Goal: Task Accomplishment & Management: Complete application form

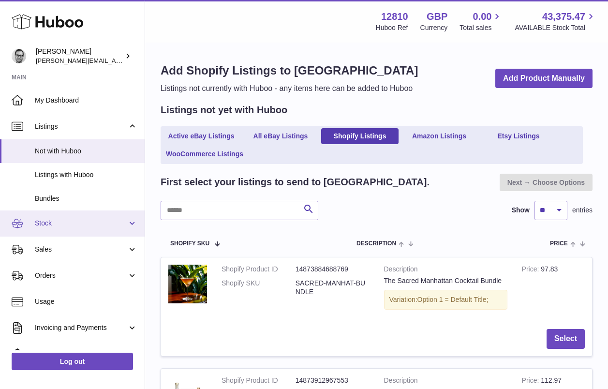
click at [56, 217] on link "Stock" at bounding box center [72, 223] width 145 height 26
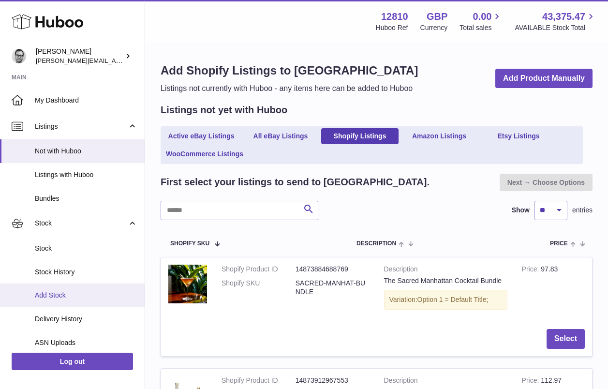
click at [53, 293] on span "Add Stock" at bounding box center [86, 295] width 103 height 9
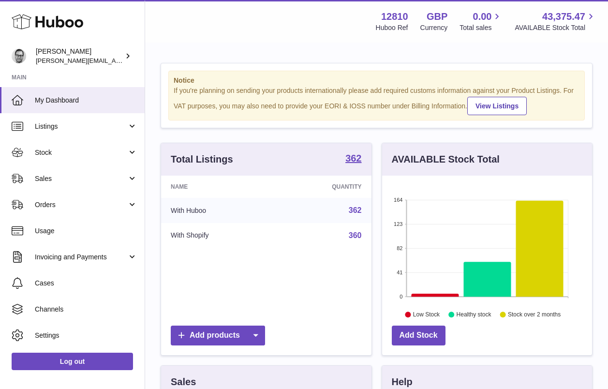
scroll to position [151, 210]
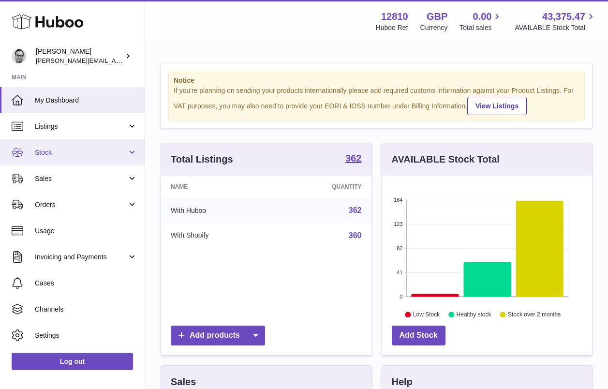
click at [46, 146] on link "Stock" at bounding box center [72, 152] width 145 height 26
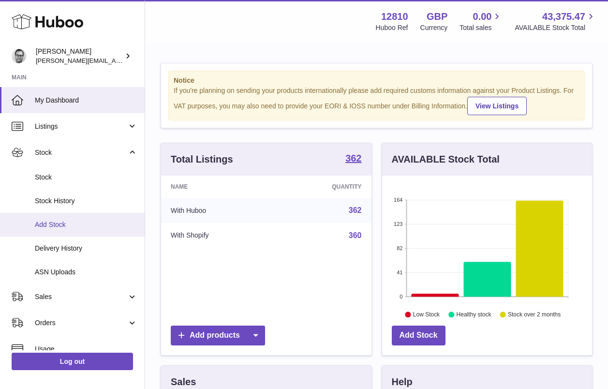
click at [61, 222] on span "Add Stock" at bounding box center [86, 224] width 103 height 9
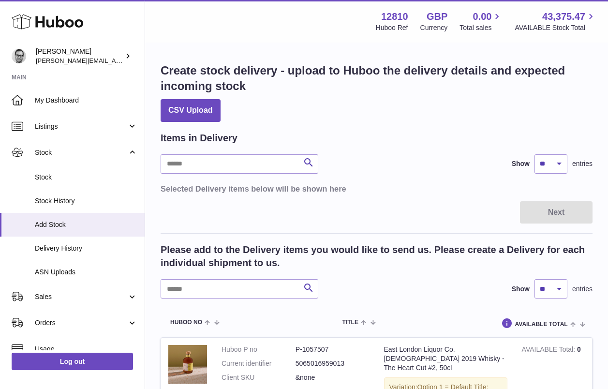
click at [297, 218] on div "Next" at bounding box center [377, 212] width 432 height 23
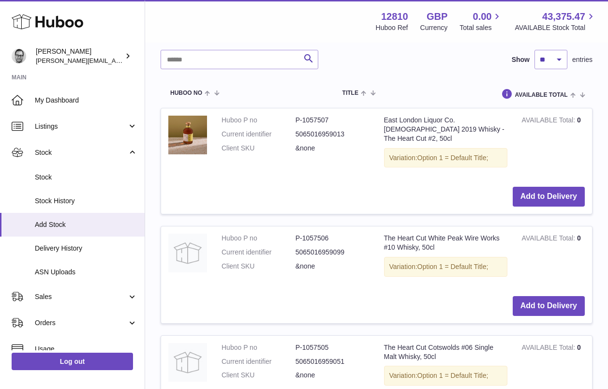
scroll to position [230, 0]
click at [556, 186] on button "Add to Delivery" at bounding box center [549, 196] width 72 height 20
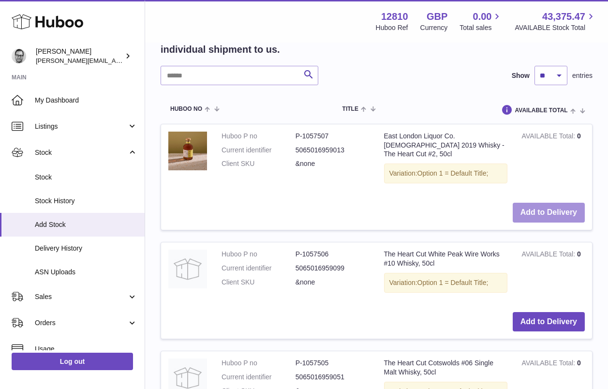
scroll to position [355, 0]
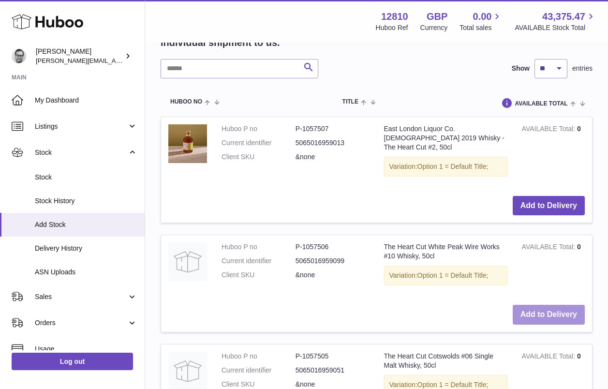
click at [538, 305] on button "Add to Delivery" at bounding box center [549, 315] width 72 height 20
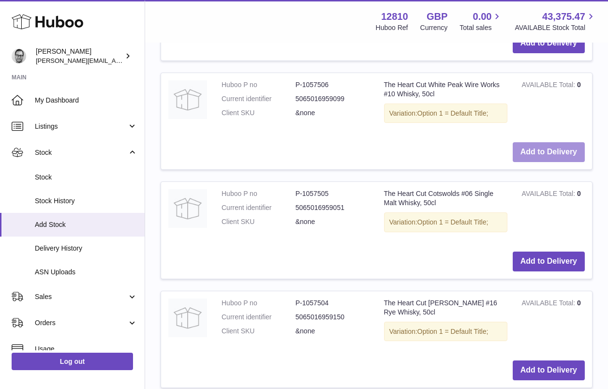
scroll to position [629, 0]
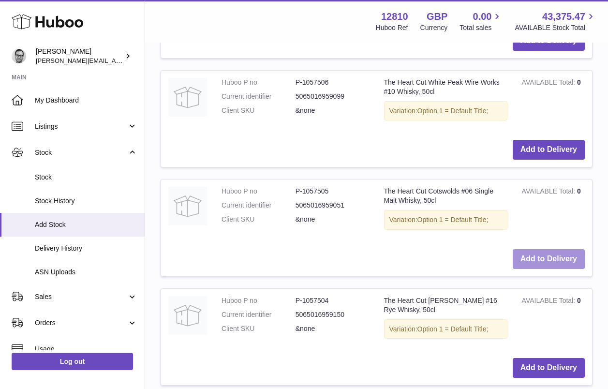
click at [534, 249] on button "Add to Delivery" at bounding box center [549, 259] width 72 height 20
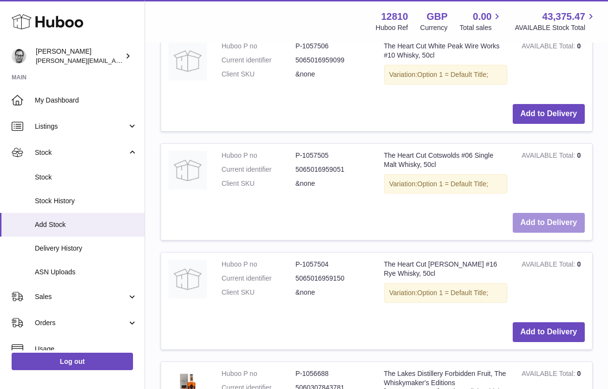
scroll to position [795, 0]
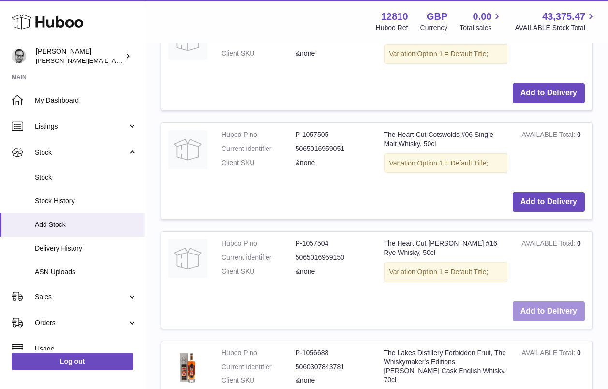
click at [537, 301] on button "Add to Delivery" at bounding box center [549, 311] width 72 height 20
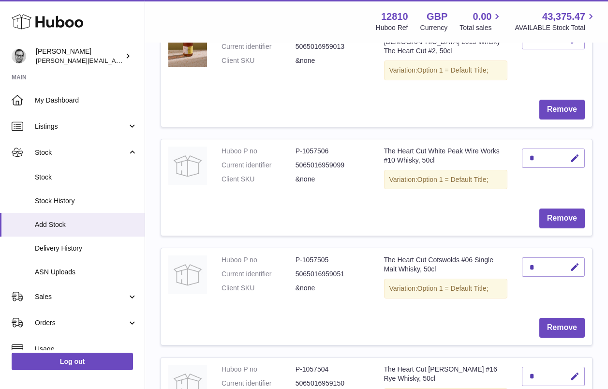
scroll to position [0, 0]
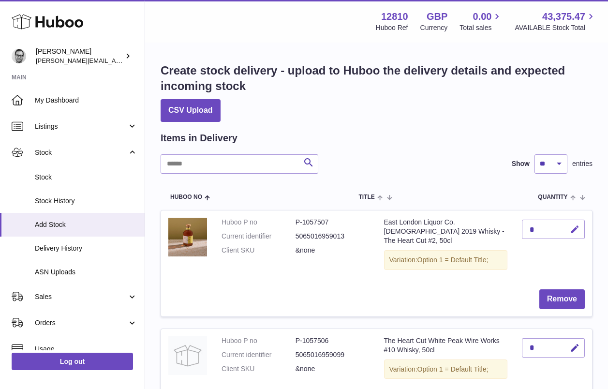
click at [574, 227] on icon "button" at bounding box center [575, 229] width 10 height 10
drag, startPoint x: 540, startPoint y: 228, endPoint x: 514, endPoint y: 228, distance: 25.6
click at [515, 228] on td "*" at bounding box center [553, 246] width 77 height 72
type input "*"
click at [574, 225] on icon "submit" at bounding box center [575, 229] width 9 height 9
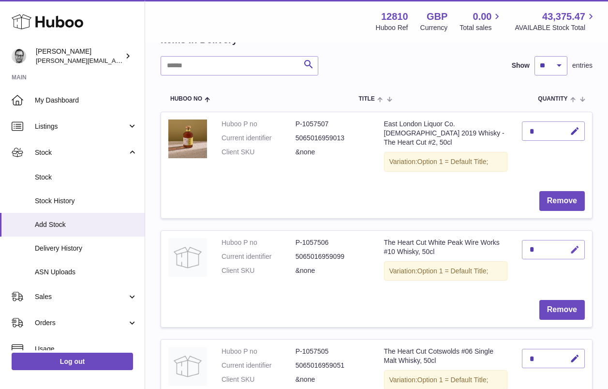
scroll to position [99, 0]
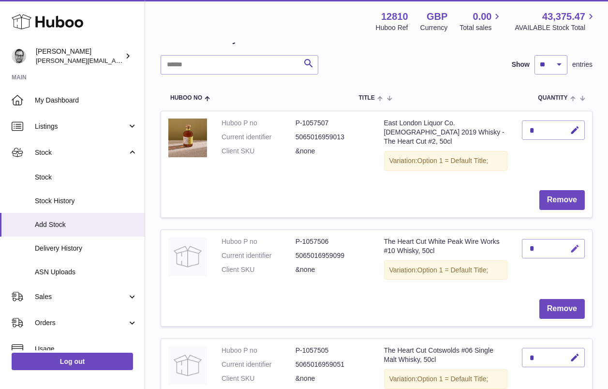
click at [575, 244] on icon "button" at bounding box center [575, 249] width 10 height 10
drag, startPoint x: 535, startPoint y: 238, endPoint x: 515, endPoint y: 238, distance: 19.8
click at [515, 238] on td "*" at bounding box center [553, 261] width 77 height 62
type input "*"
click at [576, 244] on icon "submit" at bounding box center [575, 248] width 9 height 9
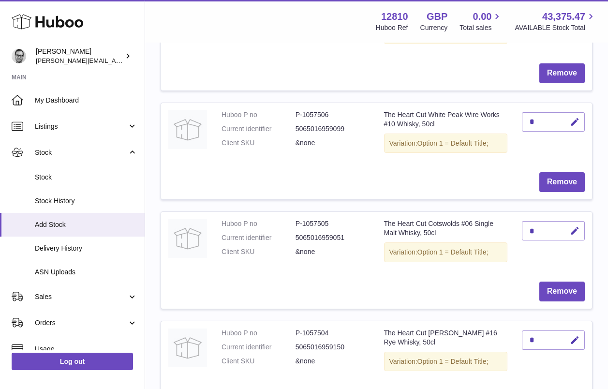
scroll to position [237, 0]
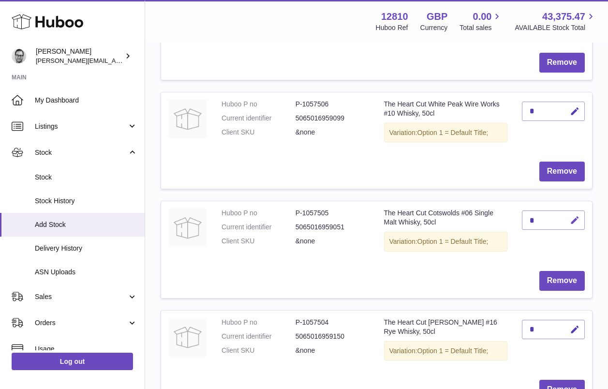
click at [573, 215] on icon "button" at bounding box center [575, 220] width 10 height 10
drag, startPoint x: 540, startPoint y: 210, endPoint x: 527, endPoint y: 210, distance: 13.1
click at [527, 210] on input "*" at bounding box center [553, 219] width 63 height 19
type input "*"
click at [573, 212] on button "submit" at bounding box center [573, 219] width 18 height 15
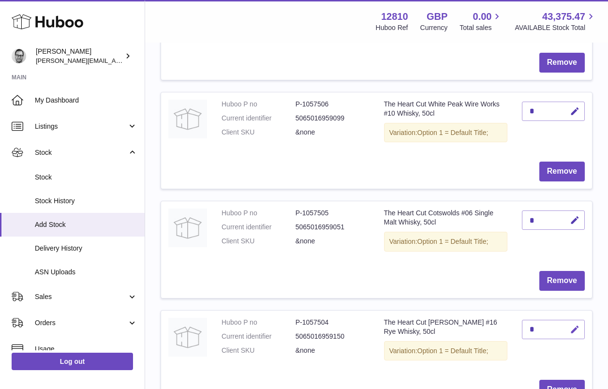
click at [577, 325] on icon "button" at bounding box center [575, 330] width 10 height 10
drag, startPoint x: 535, startPoint y: 318, endPoint x: 513, endPoint y: 318, distance: 22.3
click at [513, 318] on tr "Huboo P no P-1057504 Current identifier 5065016959150 Client SKU &none The Hear…" at bounding box center [377, 358] width 432 height 97
type input "*"
click at [576, 325] on icon "submit" at bounding box center [575, 329] width 9 height 9
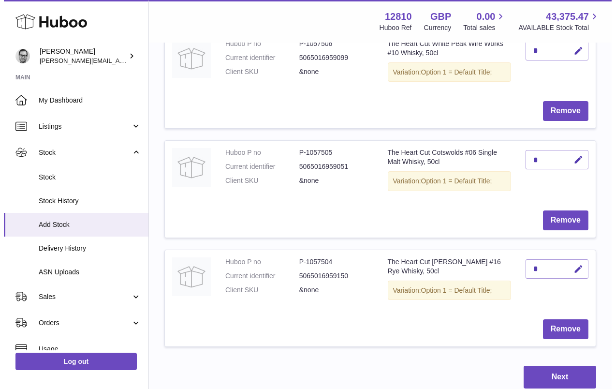
scroll to position [299, 0]
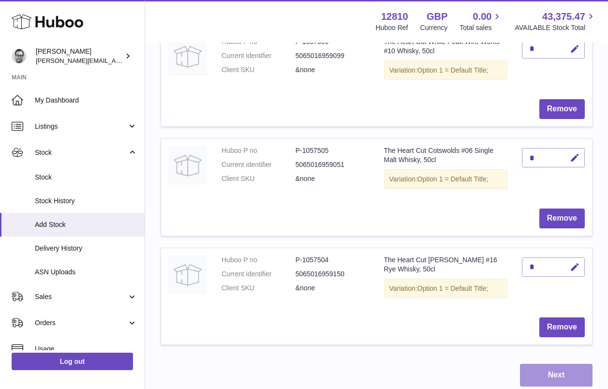
click at [550, 365] on button "Next" at bounding box center [556, 375] width 73 height 23
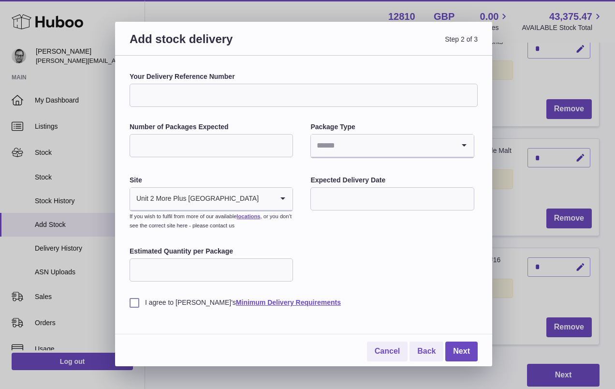
click at [168, 99] on input "Your Delivery Reference Number" at bounding box center [304, 95] width 348 height 23
type input "**********"
click at [173, 143] on input "Number of Packages Expected" at bounding box center [211, 145] width 163 height 23
type input "*"
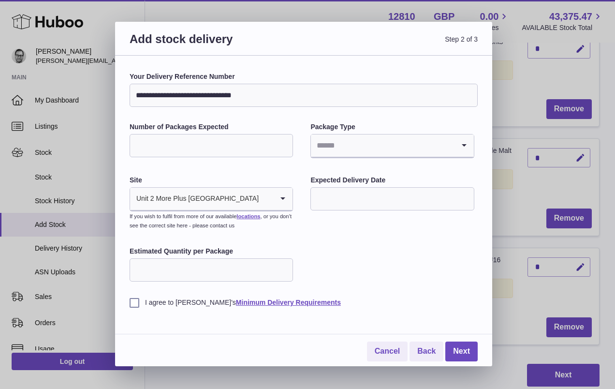
click at [349, 148] on input "Search for option" at bounding box center [382, 145] width 143 height 22
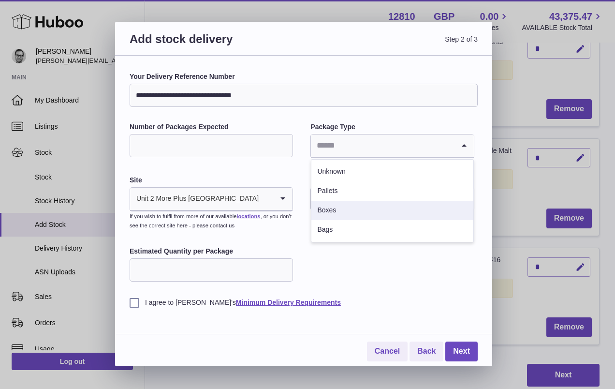
click at [343, 215] on li "Boxes" at bounding box center [393, 210] width 162 height 19
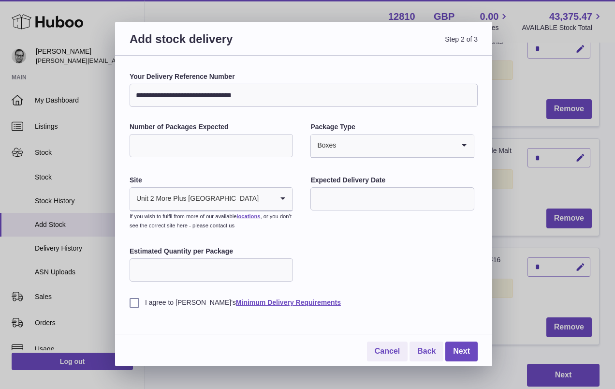
click at [362, 192] on input "text" at bounding box center [392, 198] width 163 height 23
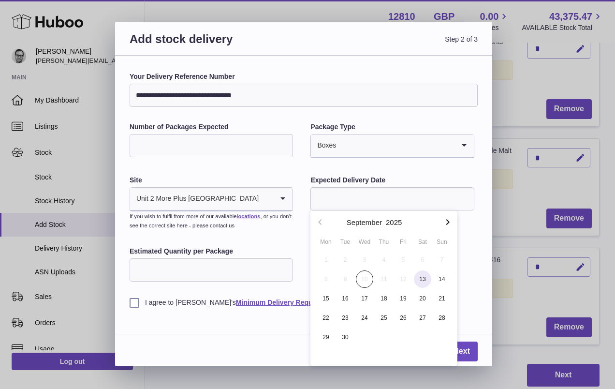
click at [423, 278] on span "13" at bounding box center [422, 278] width 17 height 17
type input "**********"
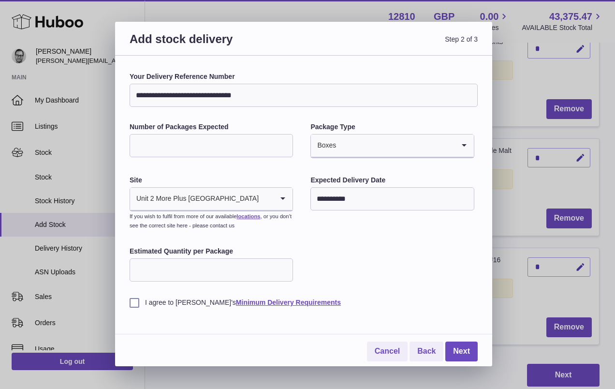
click at [155, 276] on input "Estimated Quantity per Package" at bounding box center [211, 269] width 163 height 23
type input "*"
click at [134, 298] on label "I agree to Huboo's Minimum Delivery Requirements" at bounding box center [304, 302] width 348 height 9
click at [467, 348] on link "Next" at bounding box center [462, 352] width 32 height 20
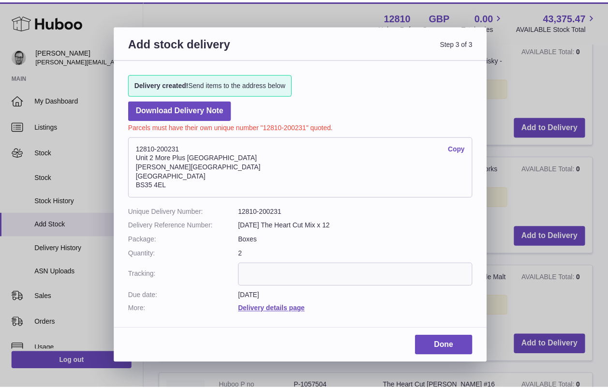
scroll to position [272, 0]
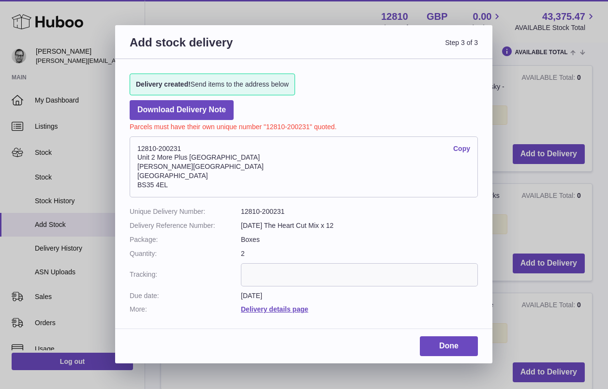
click at [275, 210] on dd "12810-200231" at bounding box center [359, 211] width 237 height 9
copy dd "200231"
click at [453, 341] on link "Done" at bounding box center [449, 346] width 58 height 20
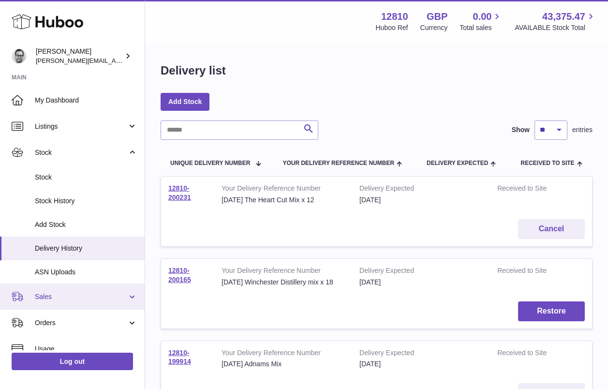
click at [58, 296] on span "Sales" at bounding box center [81, 296] width 92 height 9
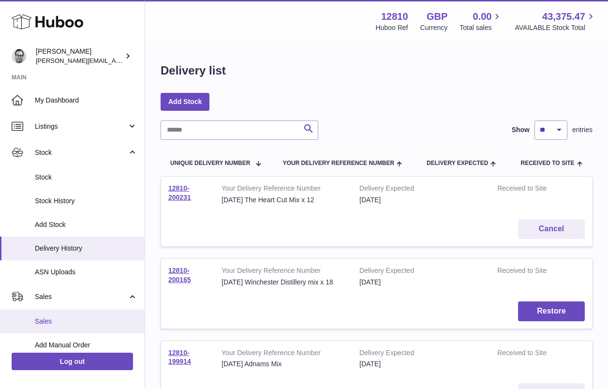
click at [53, 320] on span "Sales" at bounding box center [86, 321] width 103 height 9
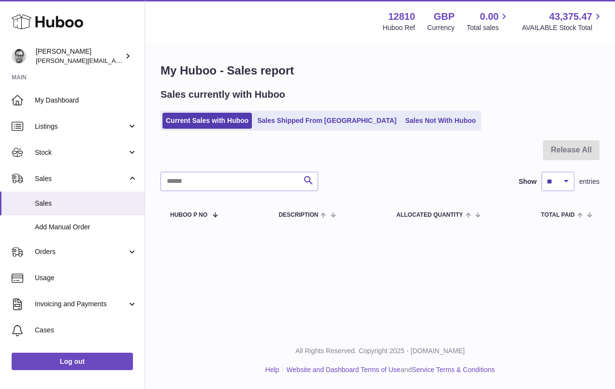
click at [402, 122] on link "Sales Not With Huboo" at bounding box center [440, 121] width 77 height 16
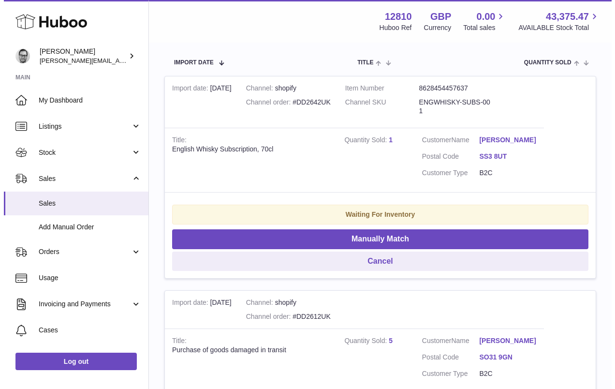
scroll to position [217, 0]
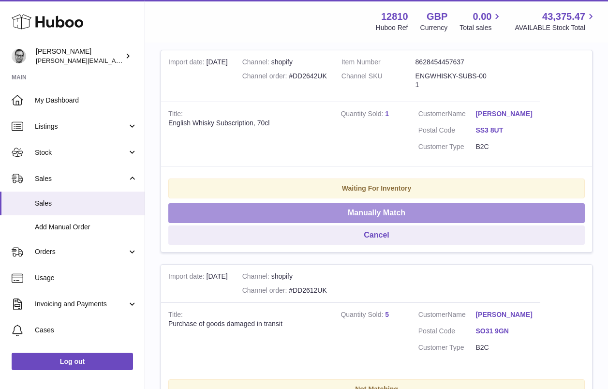
click at [370, 212] on button "Manually Match" at bounding box center [376, 213] width 416 height 20
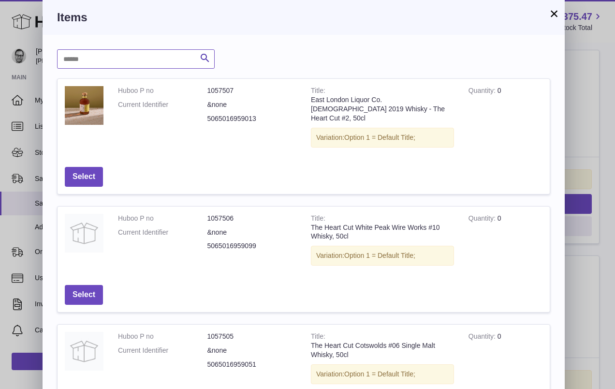
click at [104, 58] on input "text" at bounding box center [136, 58] width 158 height 19
type input "**********"
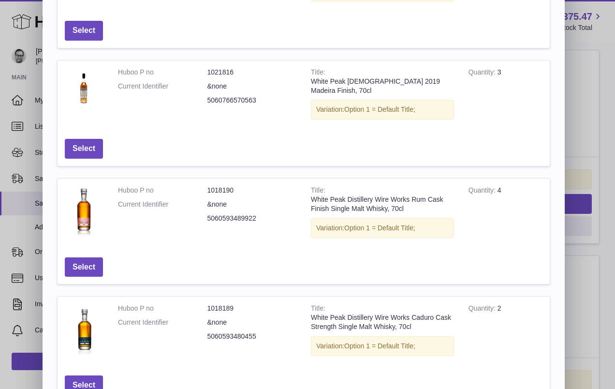
scroll to position [343, 0]
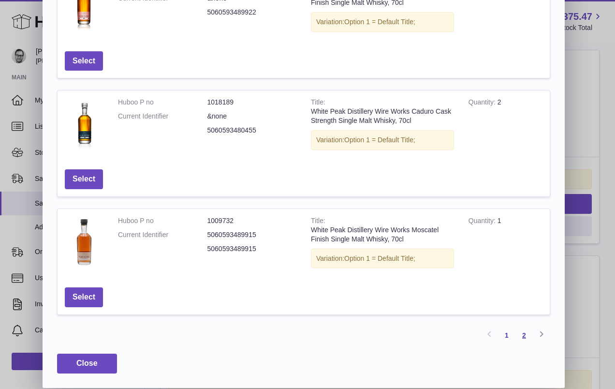
click at [524, 333] on link "2" at bounding box center [524, 335] width 17 height 17
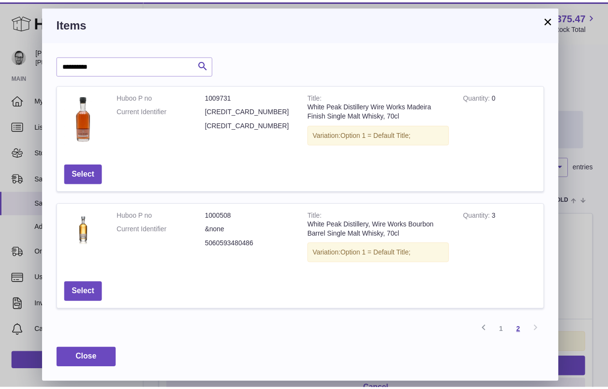
scroll to position [0, 0]
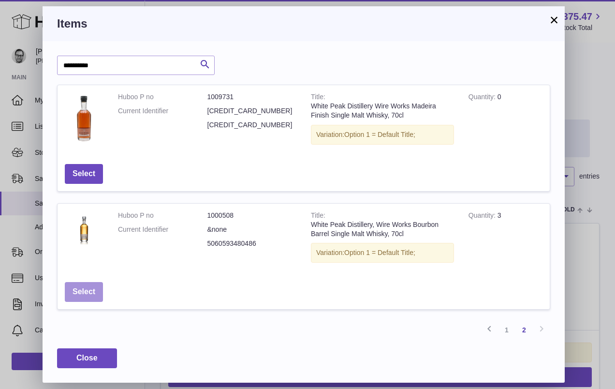
click at [83, 293] on button "Select" at bounding box center [84, 292] width 38 height 20
